Goal: Information Seeking & Learning: Learn about a topic

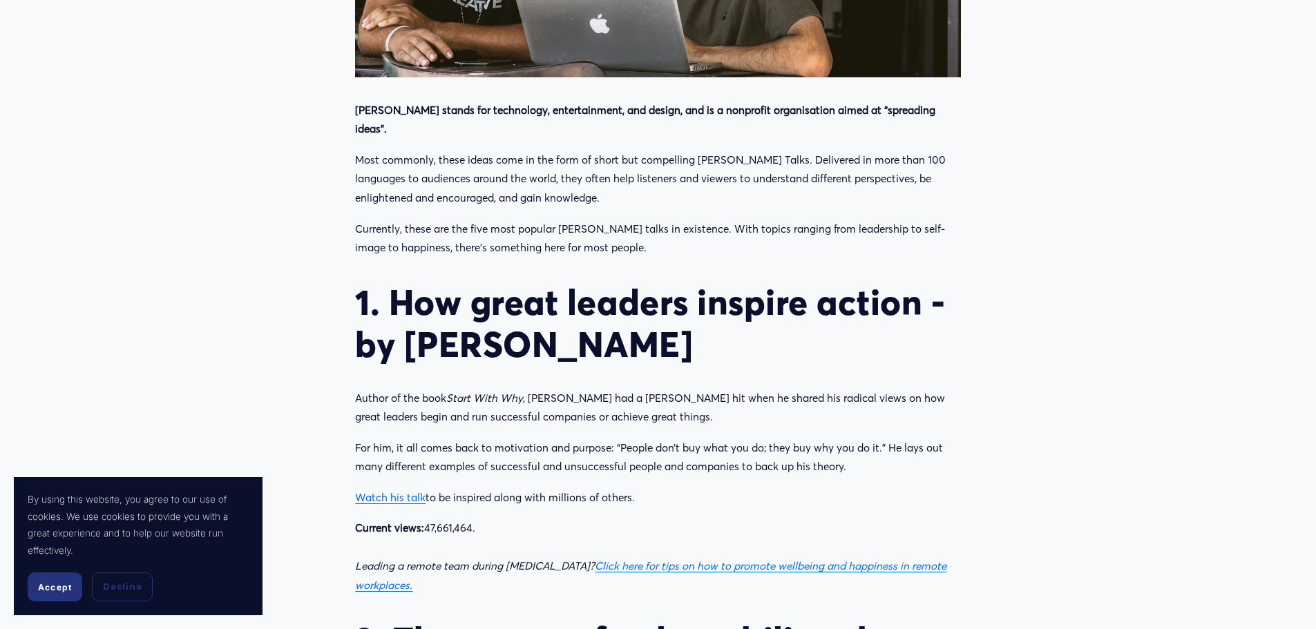
scroll to position [829, 0]
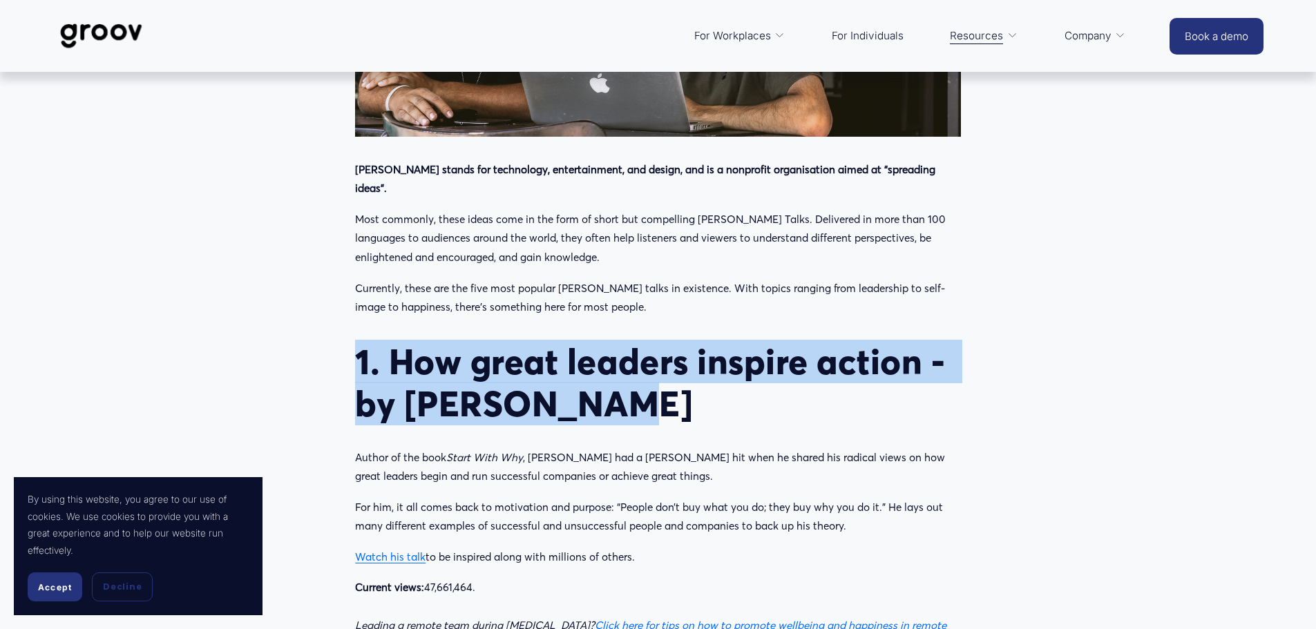
drag, startPoint x: 479, startPoint y: 265, endPoint x: 378, endPoint y: 252, distance: 101.8
click at [578, 341] on h2 "1. How great leaders inspire action - by [PERSON_NAME]" at bounding box center [657, 383] width 605 height 84
drag, startPoint x: 627, startPoint y: 294, endPoint x: 359, endPoint y: 249, distance: 271.3
click at [359, 341] on h2 "1. How great leaders inspire action - by [PERSON_NAME]" at bounding box center [657, 383] width 605 height 84
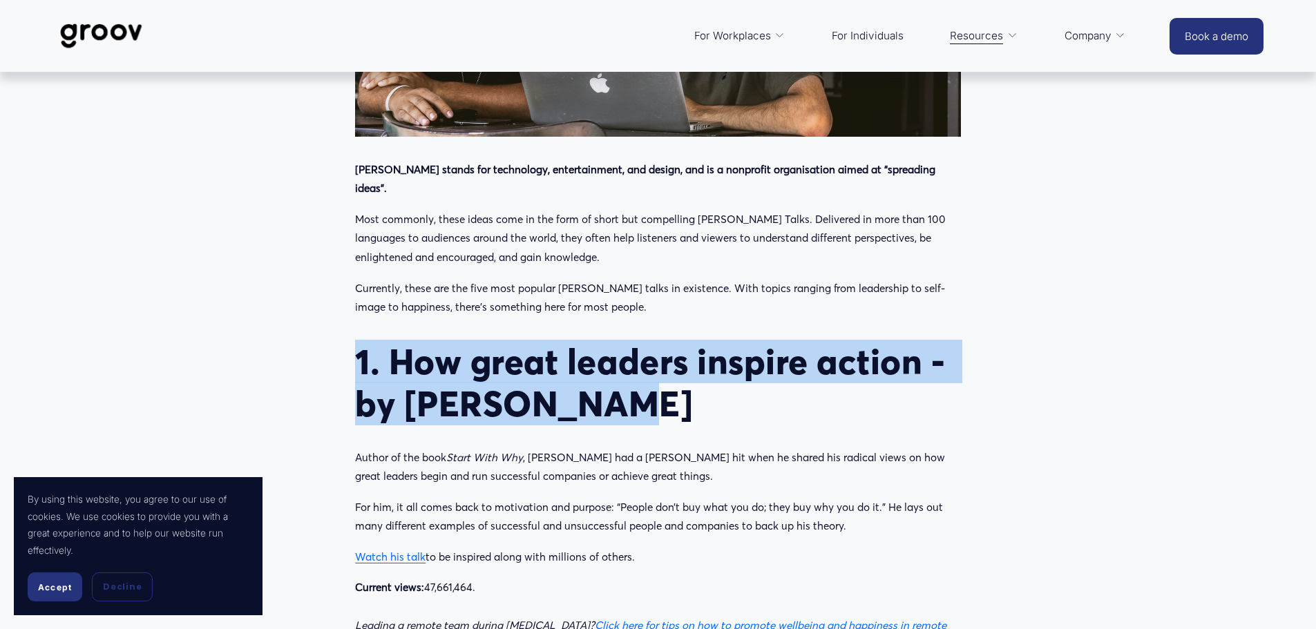
click at [586, 341] on h2 "1. How great leaders inspire action - by [PERSON_NAME]" at bounding box center [657, 383] width 605 height 84
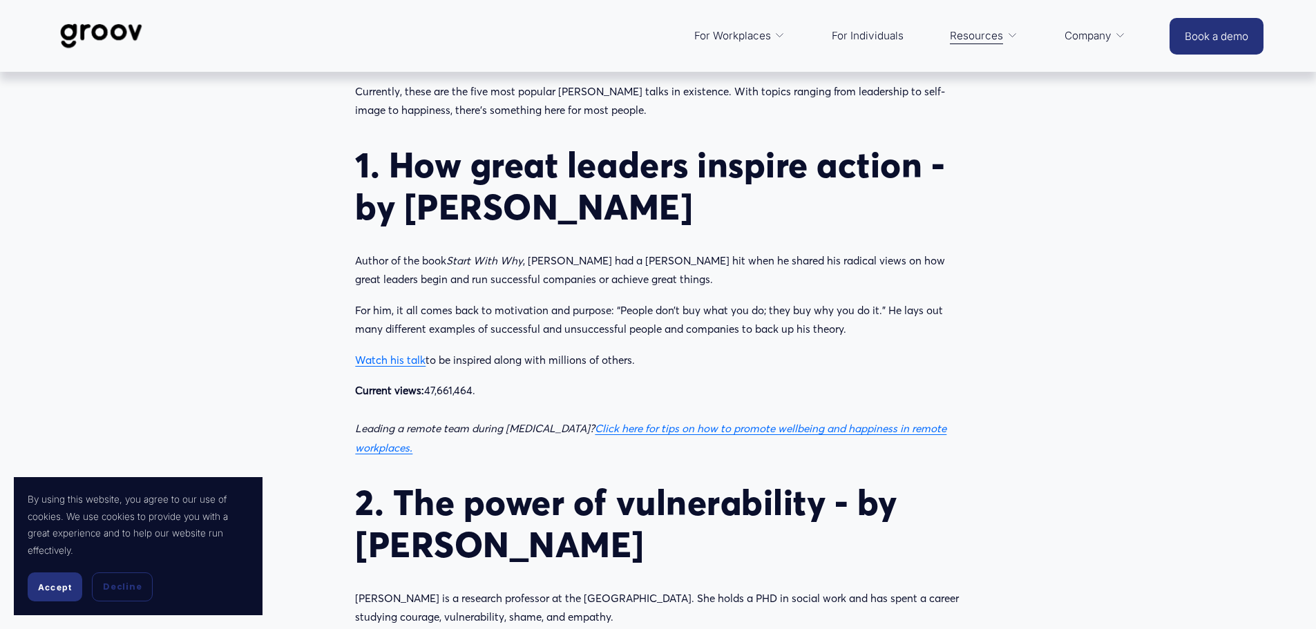
scroll to position [1106, 0]
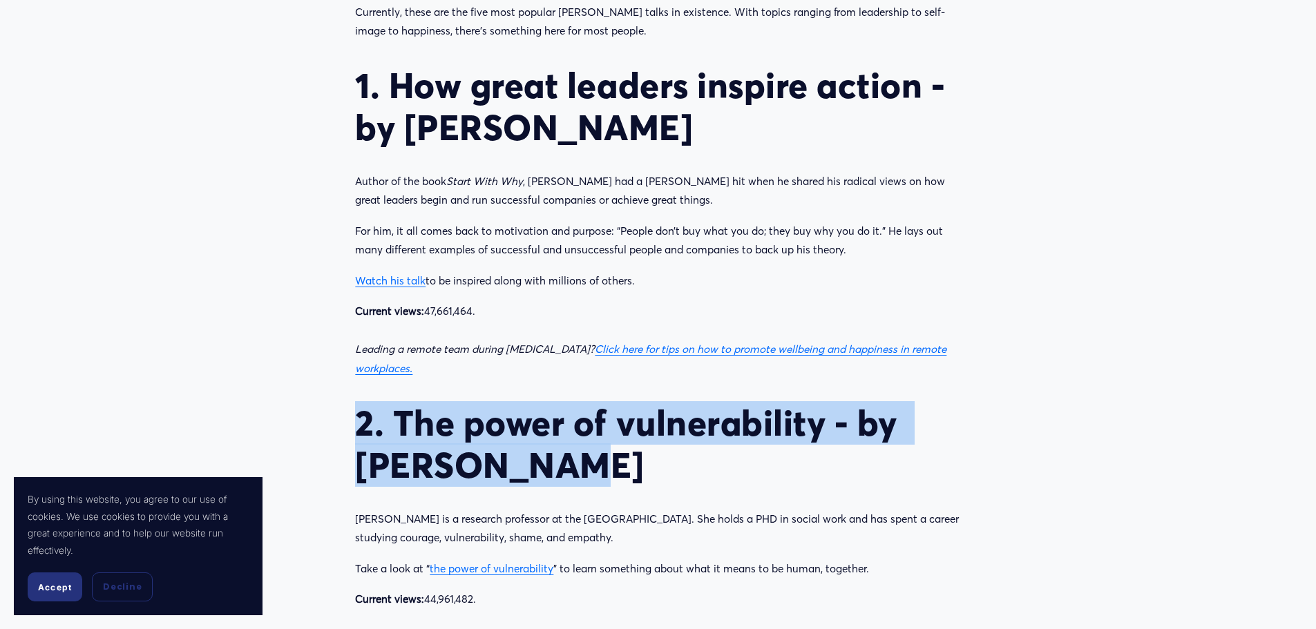
drag, startPoint x: 587, startPoint y: 348, endPoint x: 364, endPoint y: 328, distance: 224.1
click at [363, 402] on h2 "2. The power of vulnerability - by [PERSON_NAME]" at bounding box center [657, 444] width 605 height 84
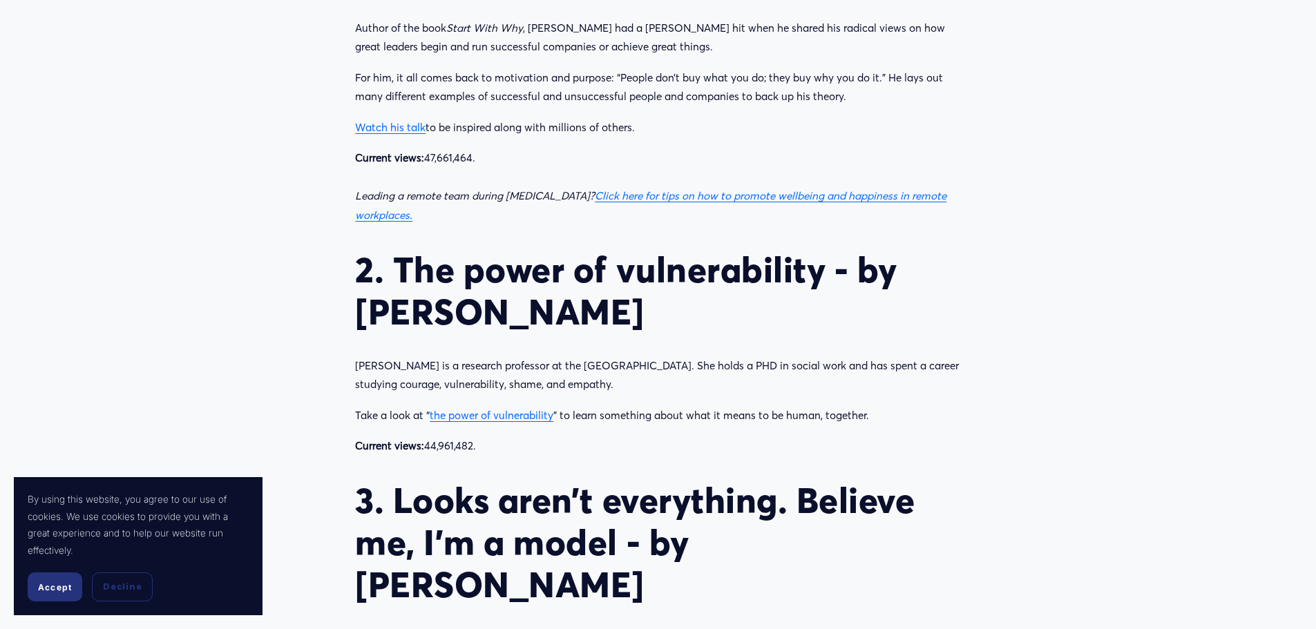
scroll to position [1313, 0]
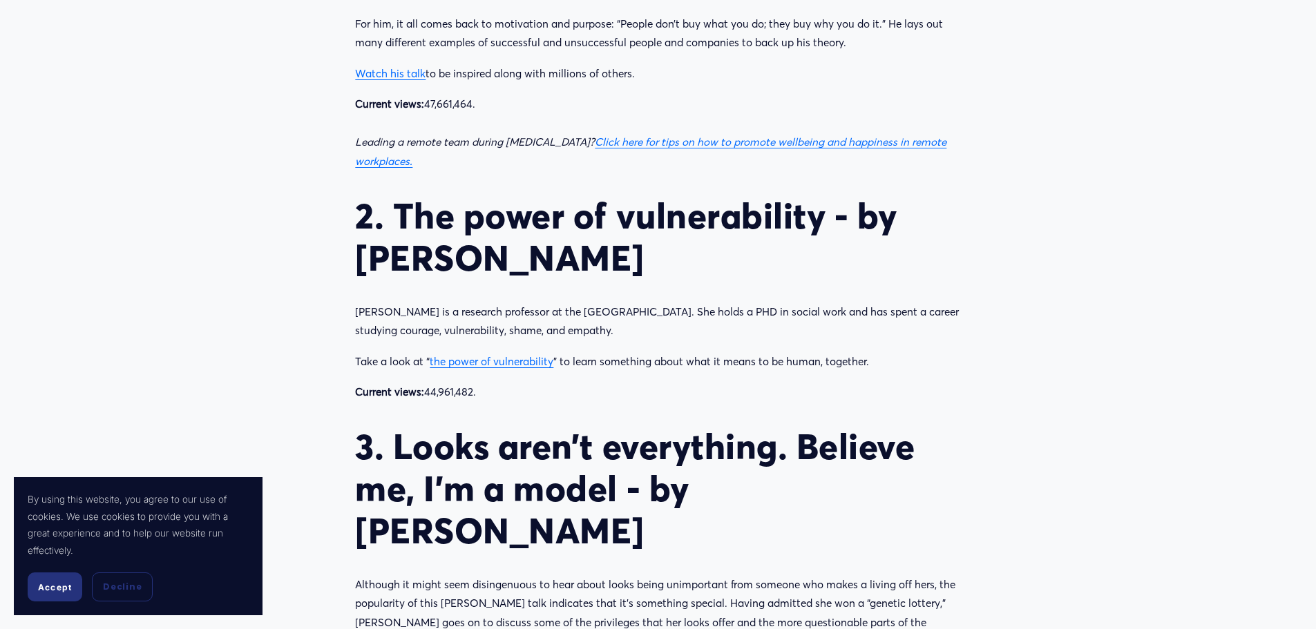
drag, startPoint x: 518, startPoint y: 410, endPoint x: 336, endPoint y: 333, distance: 196.6
click at [336, 333] on article "Need inspiration? Watch the 5 most-watched [PERSON_NAME] Talks Enjoy [DATE] Wri…" at bounding box center [658, 246] width 1316 height 2975
click at [642, 426] on h2 "3. Looks aren’t everything. Believe me, I’m a model - by [PERSON_NAME]" at bounding box center [657, 489] width 605 height 126
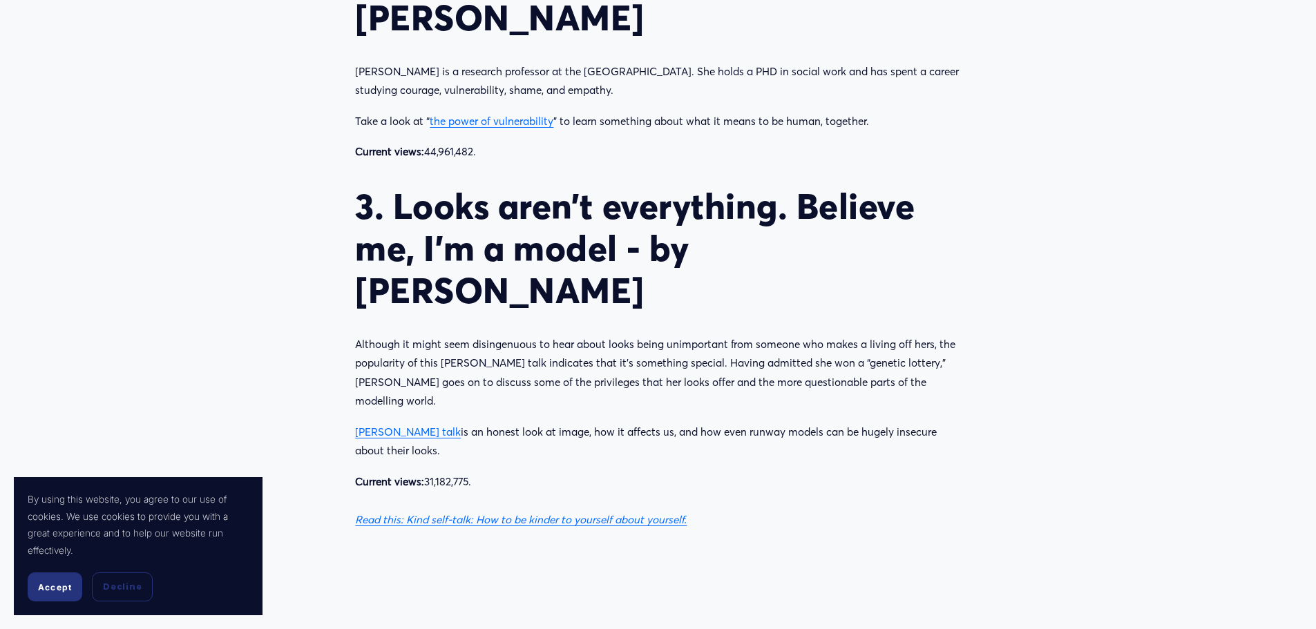
scroll to position [1658, 0]
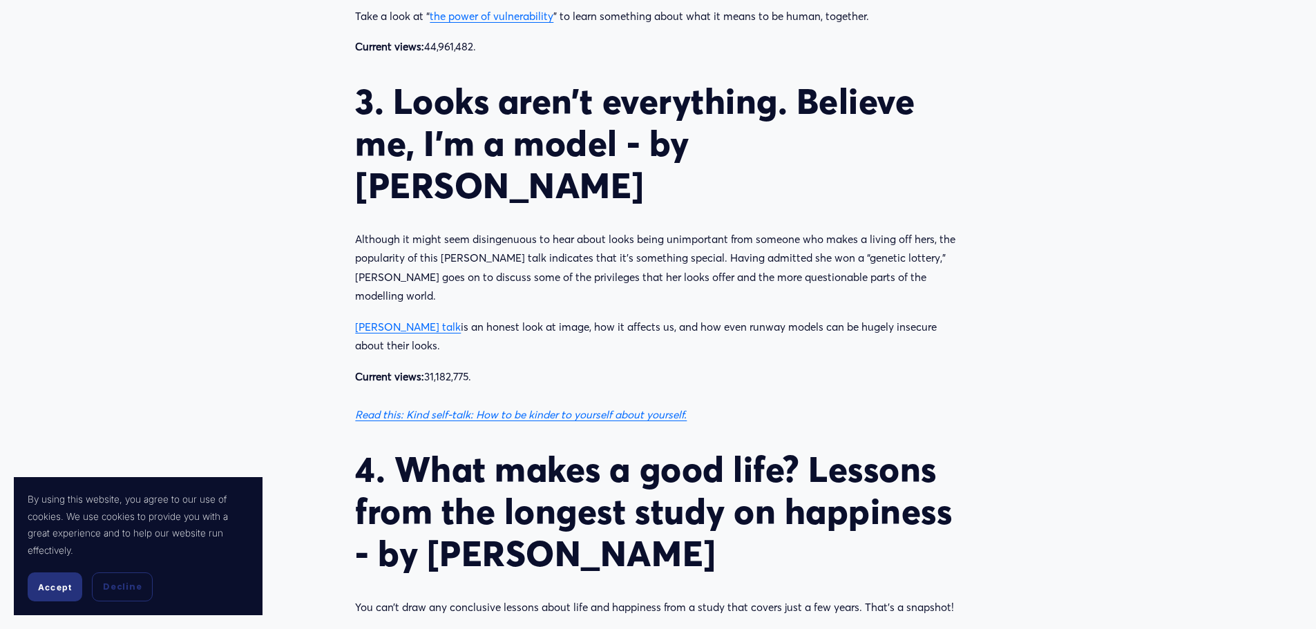
drag, startPoint x: 759, startPoint y: 430, endPoint x: 297, endPoint y: 341, distance: 470.0
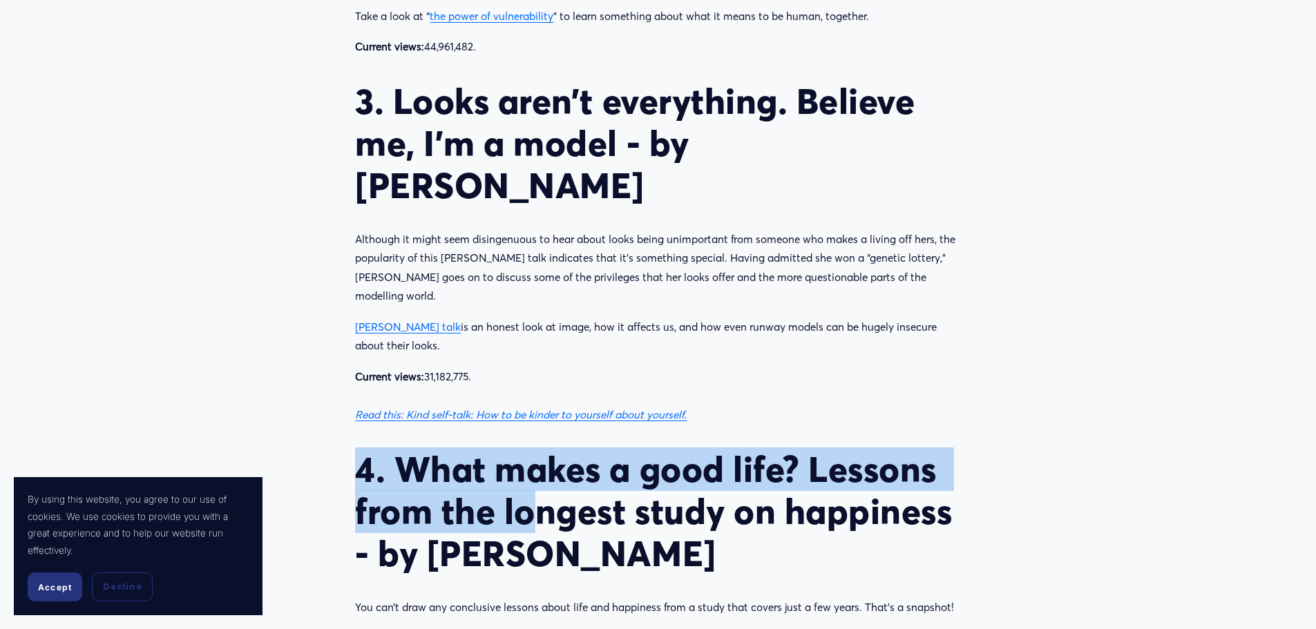
drag, startPoint x: 298, startPoint y: 326, endPoint x: 639, endPoint y: 415, distance: 352.6
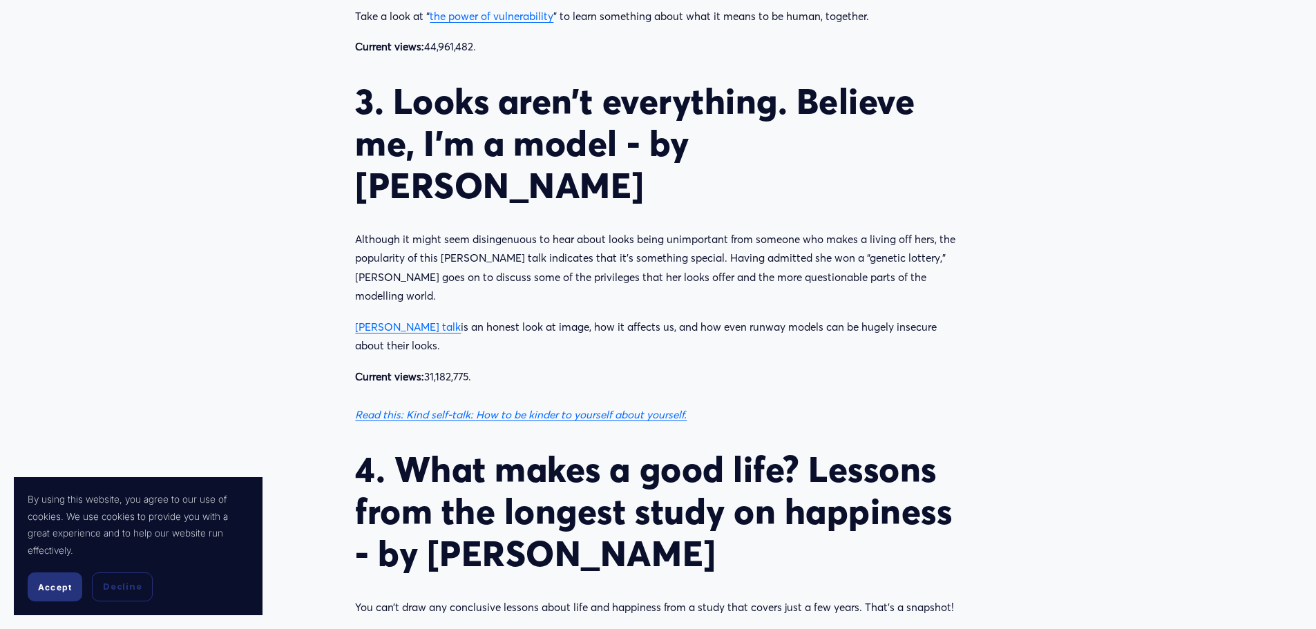
click at [823, 455] on div "[PERSON_NAME] stands for technology, entertainment, and design, and is a nonpro…" at bounding box center [657, 248] width 605 height 1835
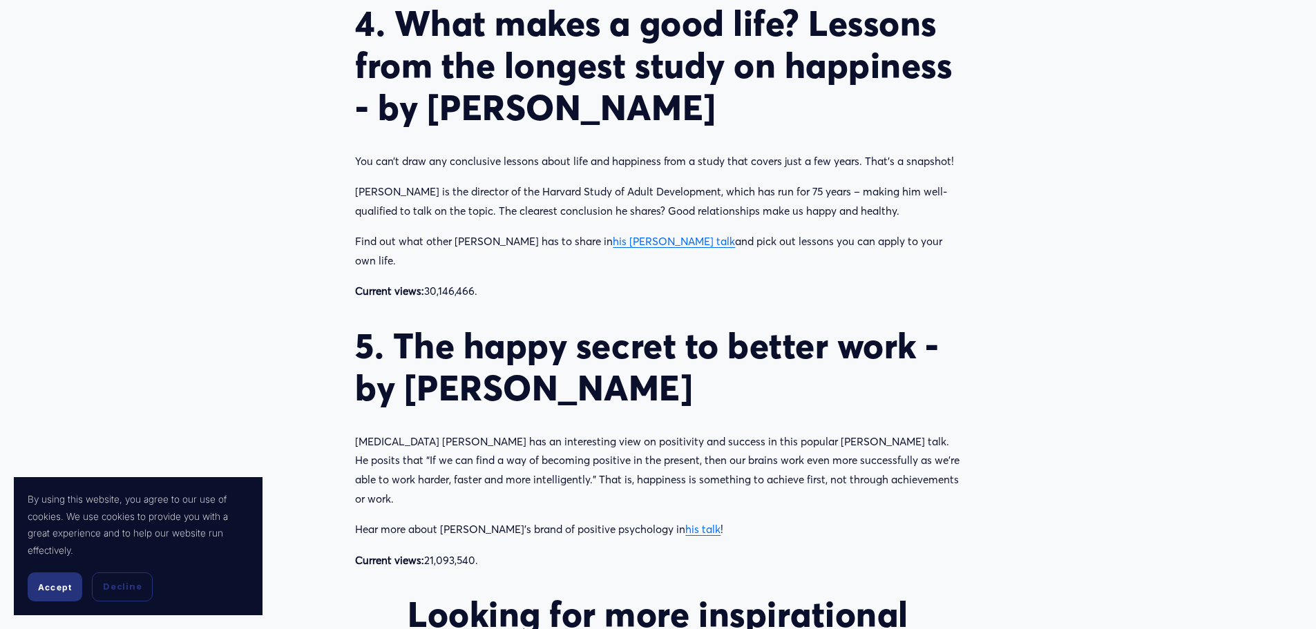
scroll to position [2073, 0]
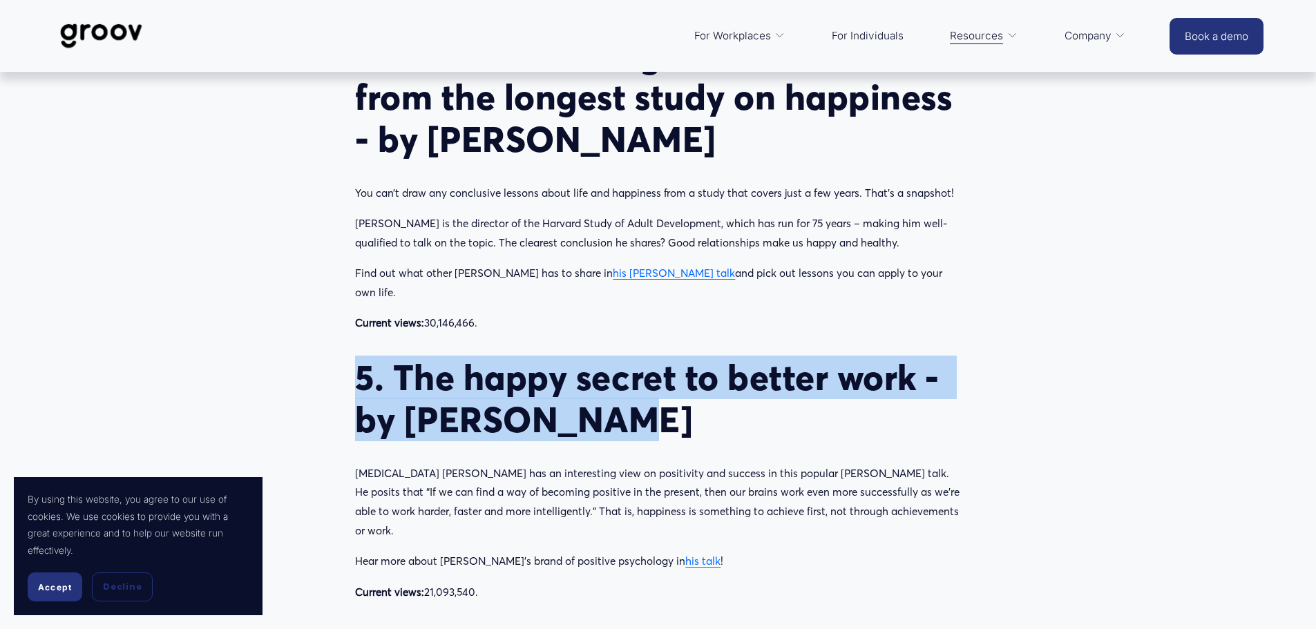
drag, startPoint x: 670, startPoint y: 276, endPoint x: 260, endPoint y: 191, distance: 419.1
click at [654, 357] on h2 "5. The happy secret to better work - by [PERSON_NAME]" at bounding box center [657, 399] width 605 height 84
